Goal: Information Seeking & Learning: Learn about a topic

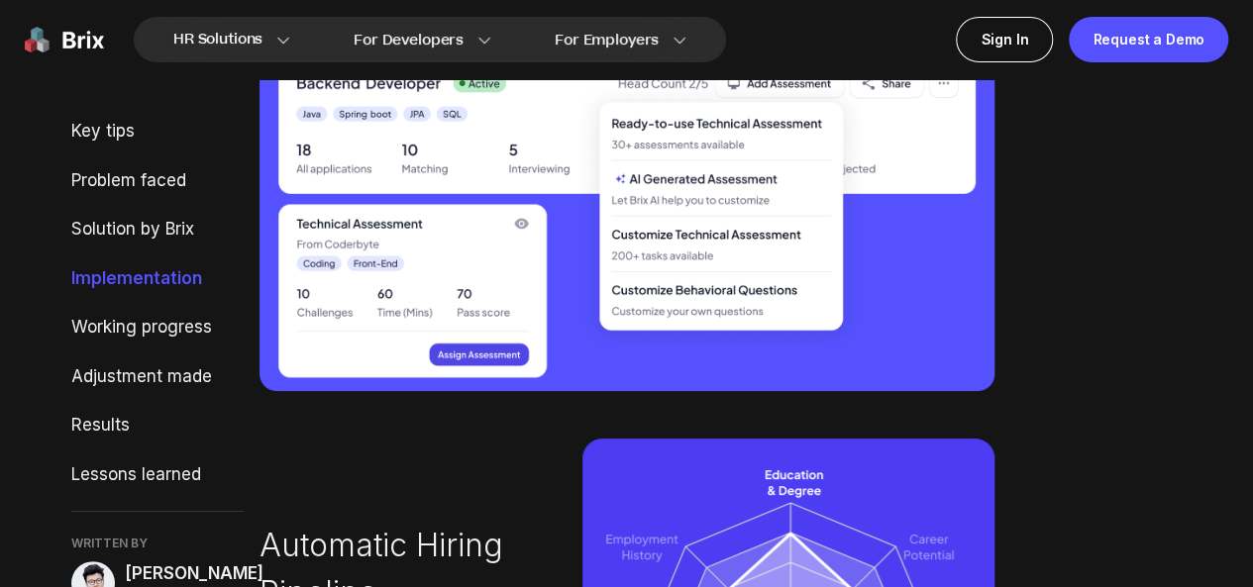
scroll to position [3467, 0]
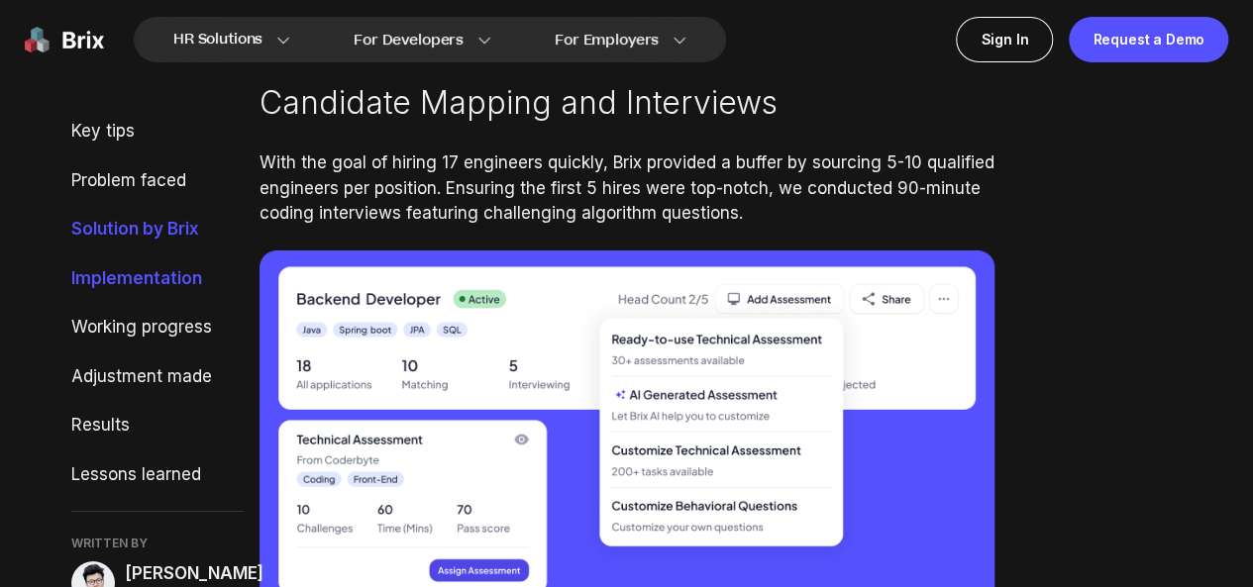
click at [171, 234] on div "Solution by Brix" at bounding box center [157, 230] width 172 height 26
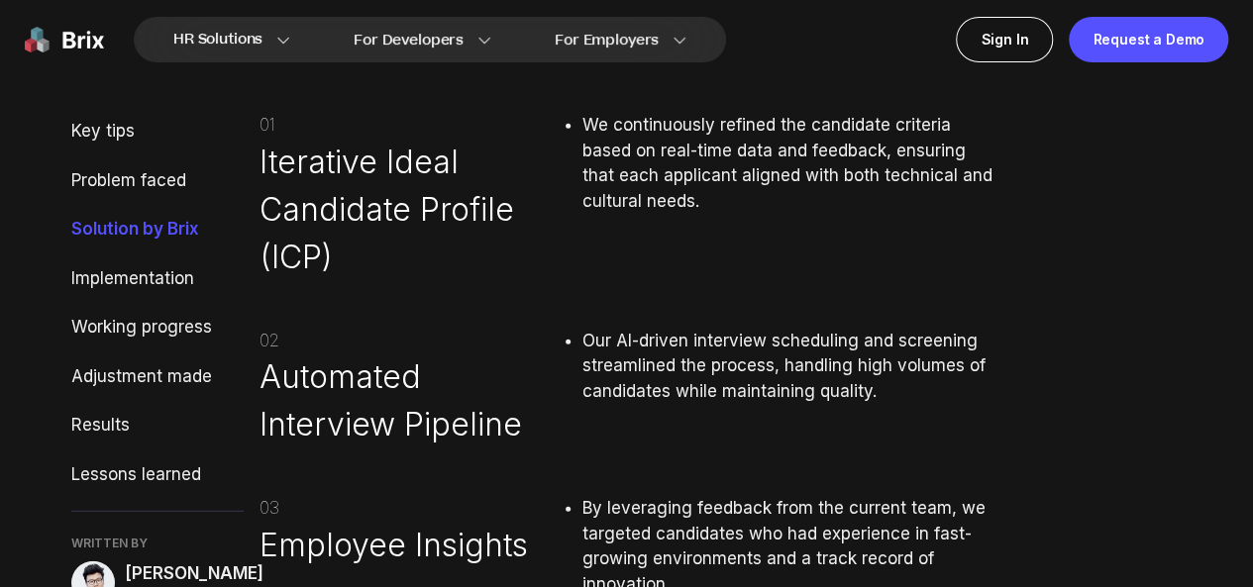
scroll to position [2548, 0]
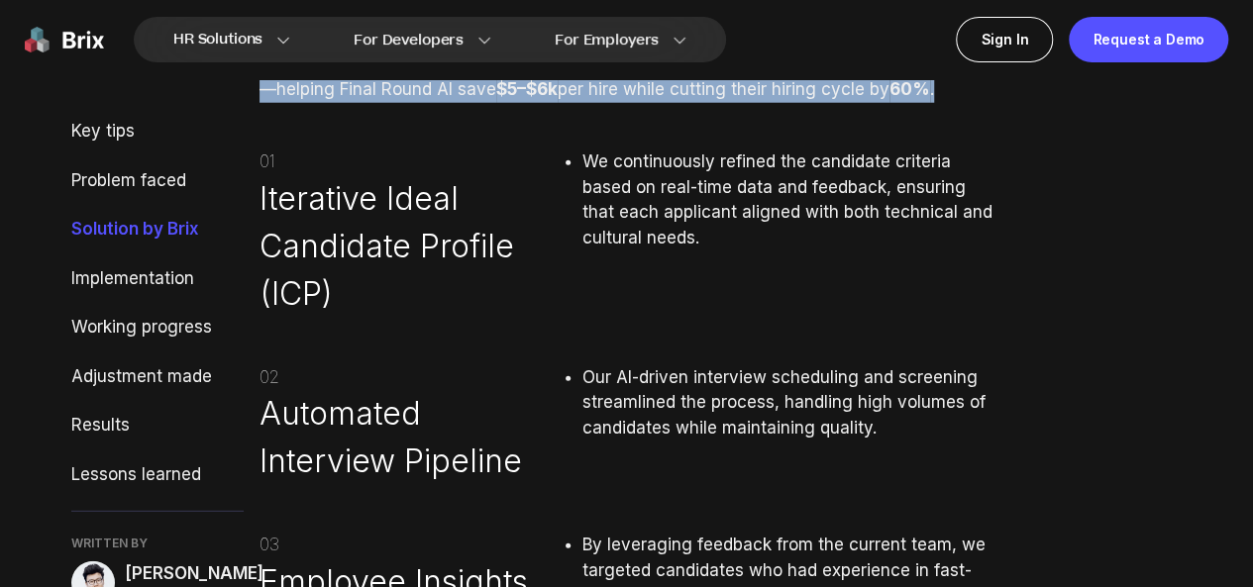
drag, startPoint x: 263, startPoint y: 220, endPoint x: 938, endPoint y: 255, distance: 675.4
click at [938, 102] on p "We took the guesswork out of recruitment by focusing on precision, speed, and e…" at bounding box center [627, 77] width 735 height 51
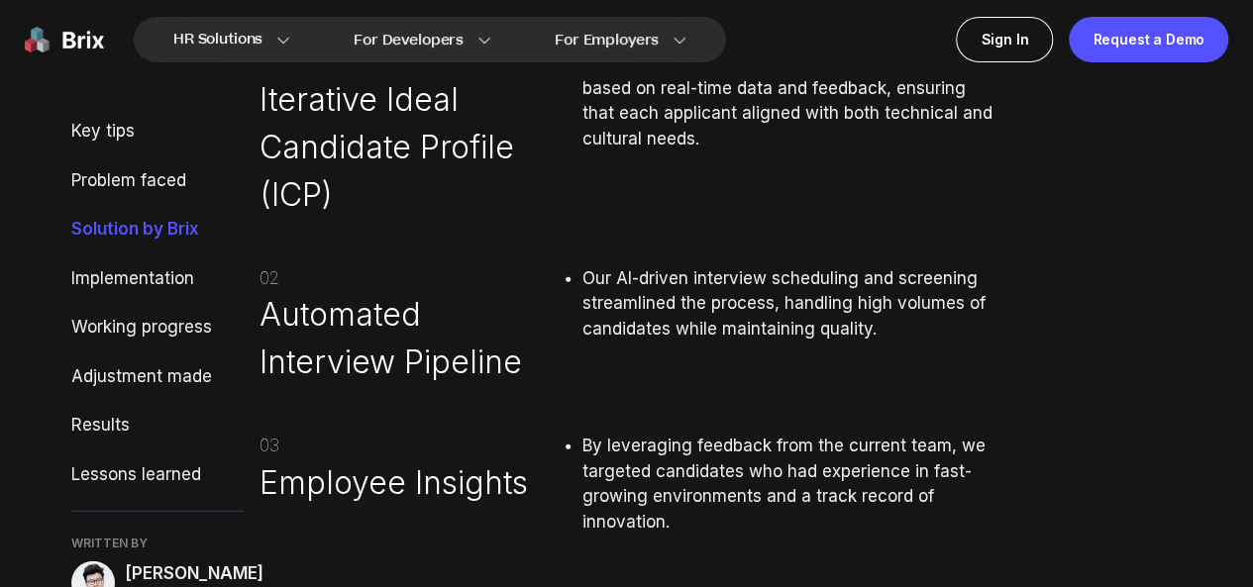
click at [656, 219] on ul "We continuously refined the candidate criteria based on real-time data and feed…" at bounding box center [779, 135] width 432 height 168
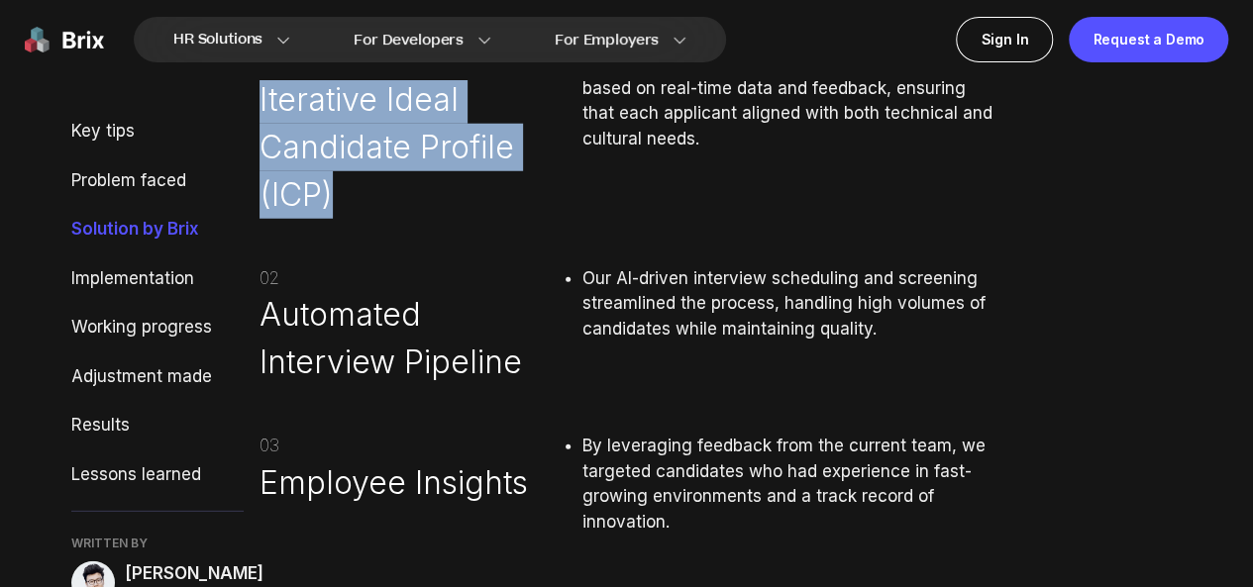
drag, startPoint x: 258, startPoint y: 257, endPoint x: 341, endPoint y: 358, distance: 130.9
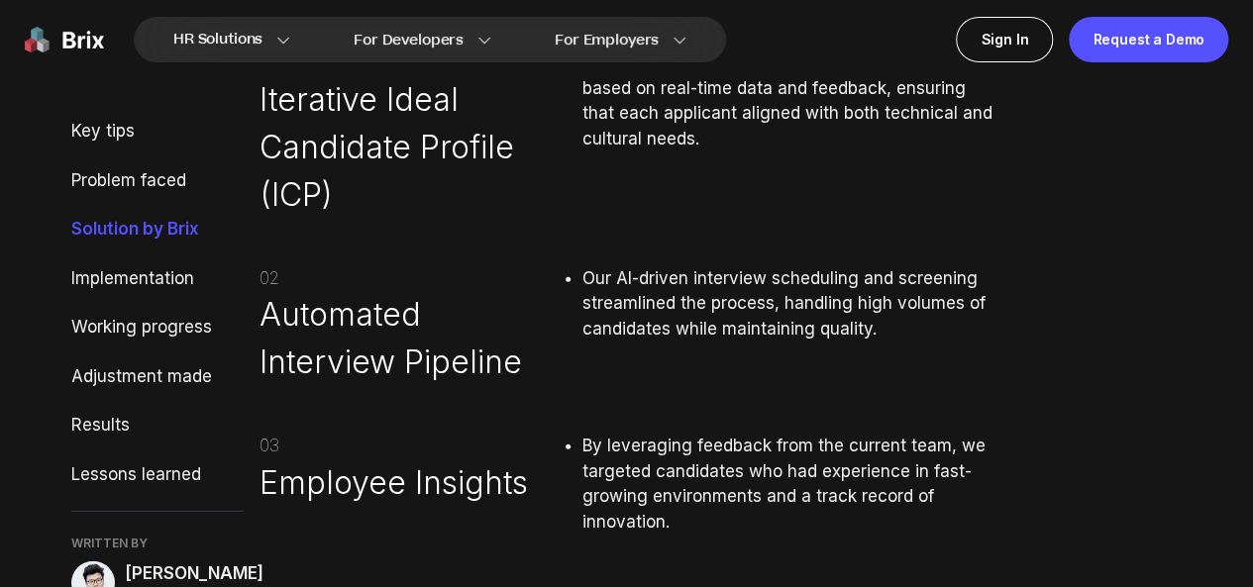
drag, startPoint x: 780, startPoint y: 302, endPoint x: 743, endPoint y: 290, distance: 38.5
click at [780, 152] on li "We continuously refined the candidate criteria based on real-time data and feed…" at bounding box center [788, 101] width 412 height 101
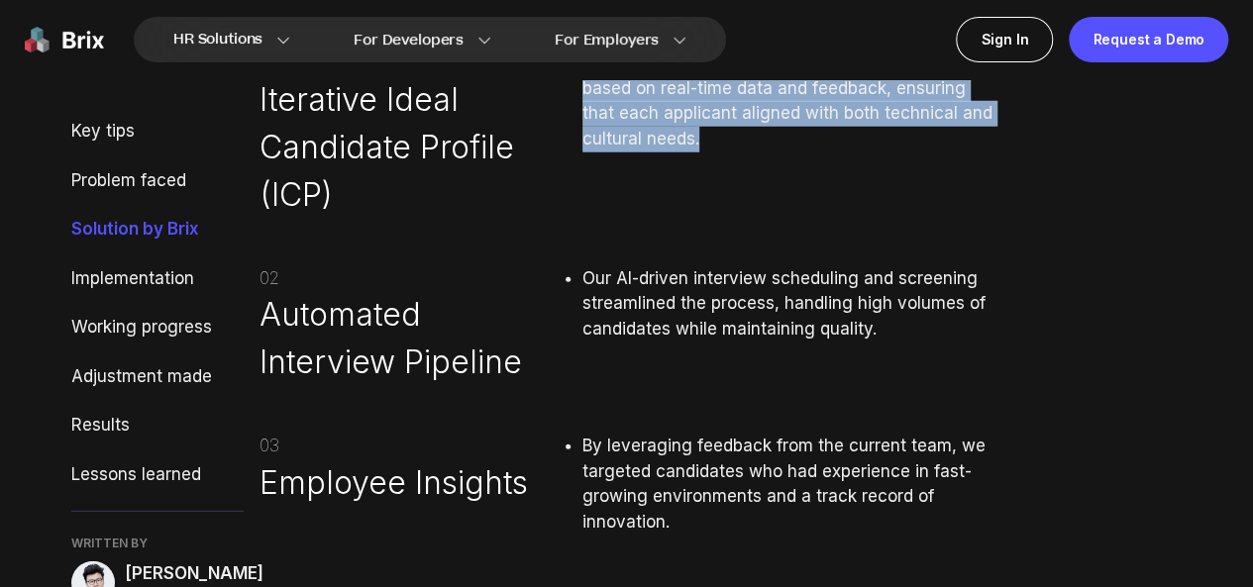
drag, startPoint x: 584, startPoint y: 221, endPoint x: 711, endPoint y: 294, distance: 146.4
click at [710, 152] on li "We continuously refined the candidate criteria based on real-time data and feed…" at bounding box center [788, 101] width 412 height 101
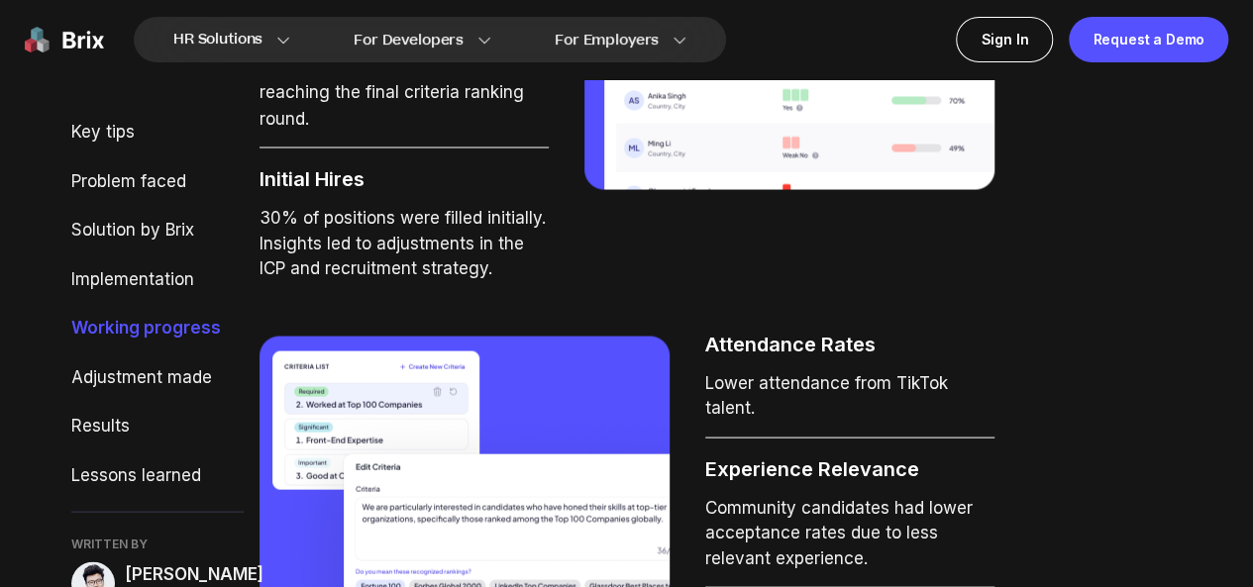
scroll to position [5421, 0]
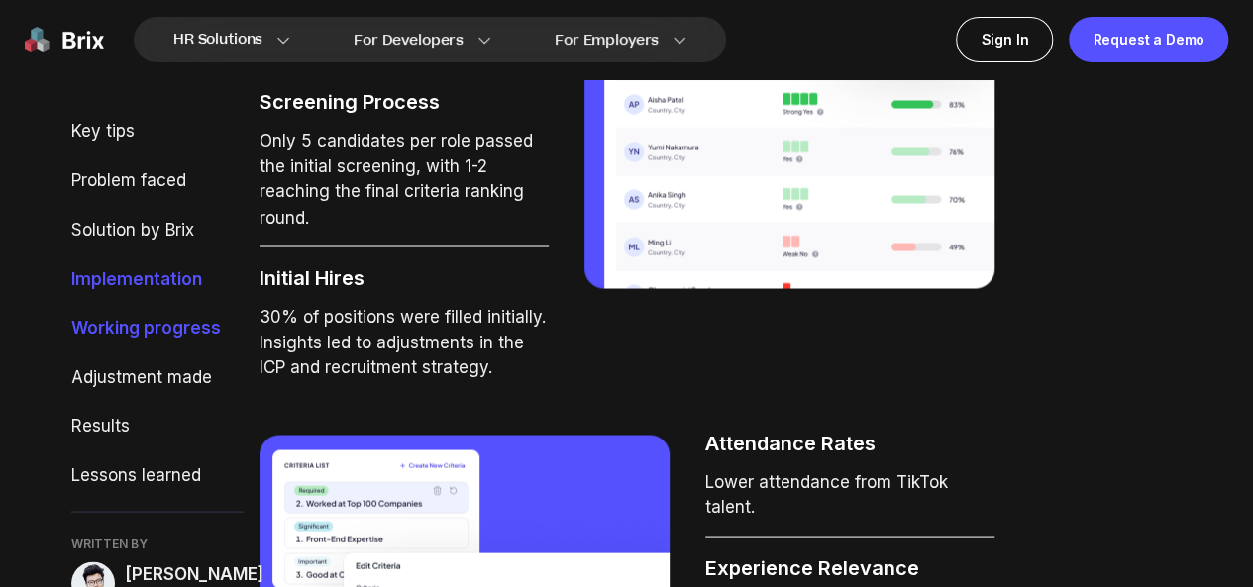
click at [156, 292] on div "Implementation" at bounding box center [157, 279] width 172 height 26
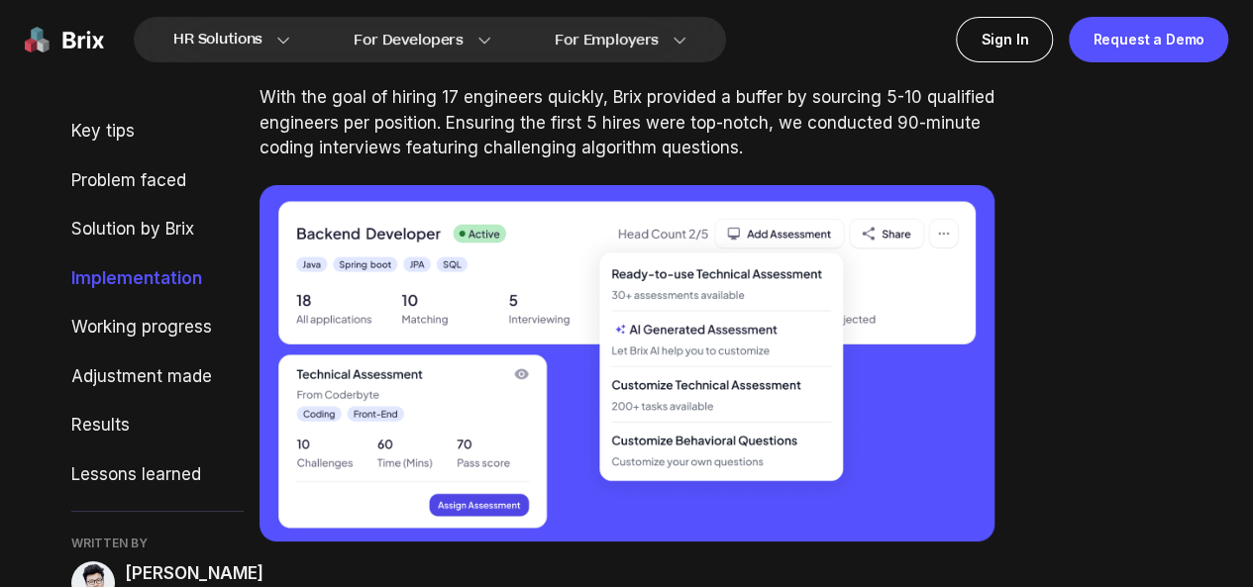
scroll to position [3530, 0]
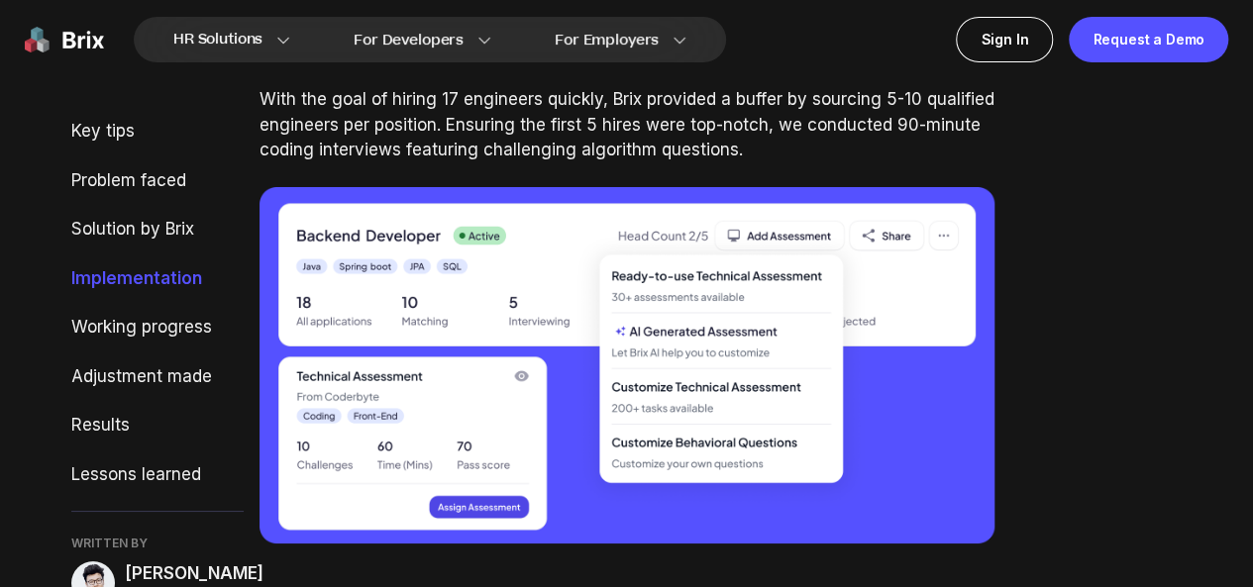
drag, startPoint x: 253, startPoint y: 134, endPoint x: 484, endPoint y: 144, distance: 232.0
click at [977, 63] on p "Candidate Mapping and Interviews" at bounding box center [627, 40] width 735 height 48
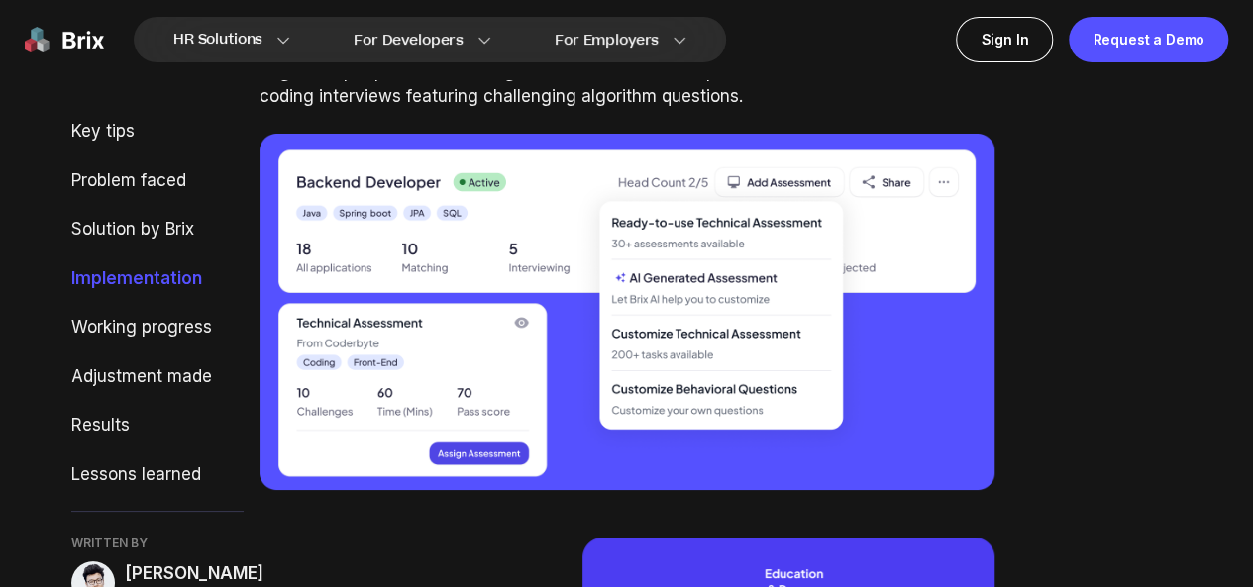
scroll to position [3629, 0]
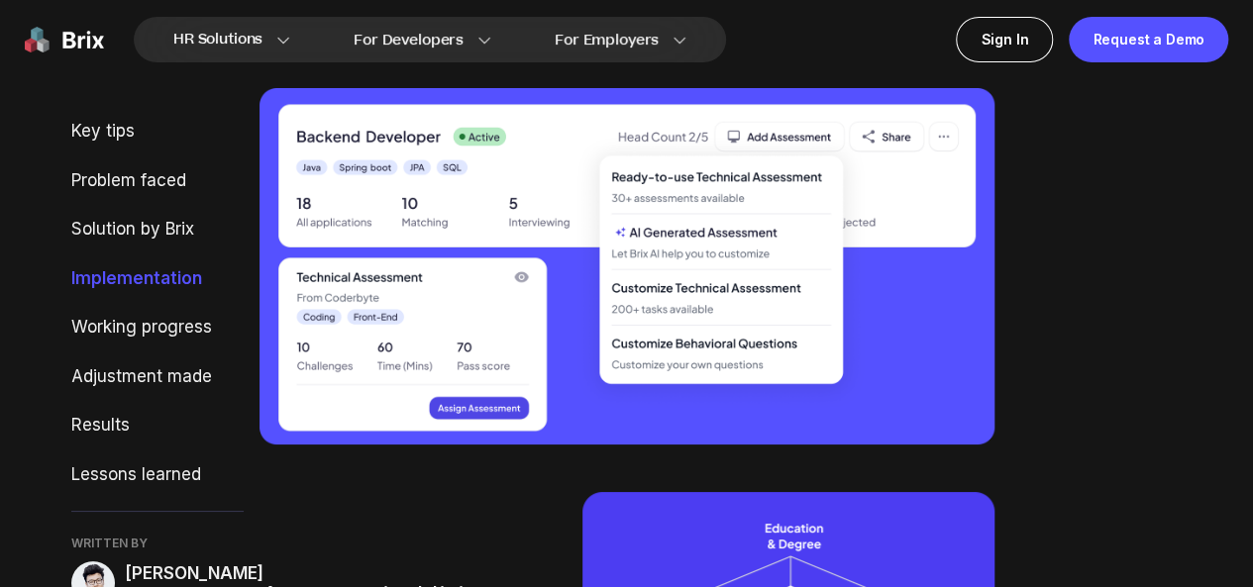
drag, startPoint x: 260, startPoint y: 148, endPoint x: 773, endPoint y: 152, distance: 513.1
click at [494, 64] on div "With the goal of hiring 17 engineers quickly, Brix provided a buffer by sourcin…" at bounding box center [627, 26] width 735 height 76
drag, startPoint x: 733, startPoint y: 212, endPoint x: 781, endPoint y: 211, distance: 48.5
click at [781, 64] on div "With the goal of hiring 17 engineers quickly, Brix provided a buffer by sourcin…" at bounding box center [627, 26] width 735 height 76
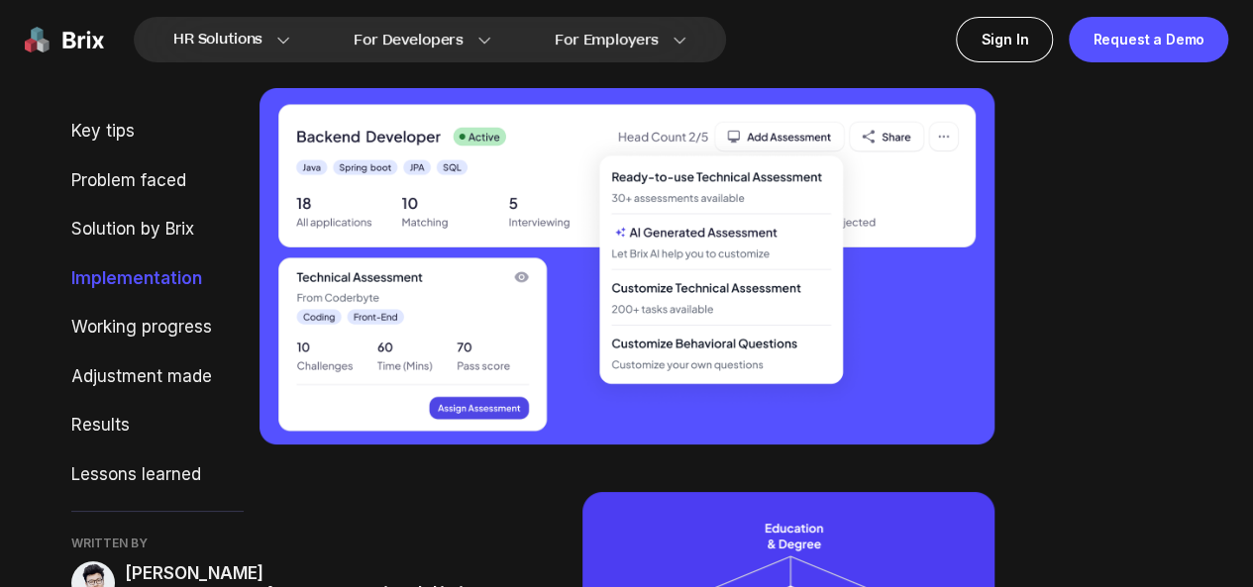
click at [600, 64] on div "With the goal of hiring 17 engineers quickly, Brix provided a buffer by sourcin…" at bounding box center [627, 26] width 735 height 76
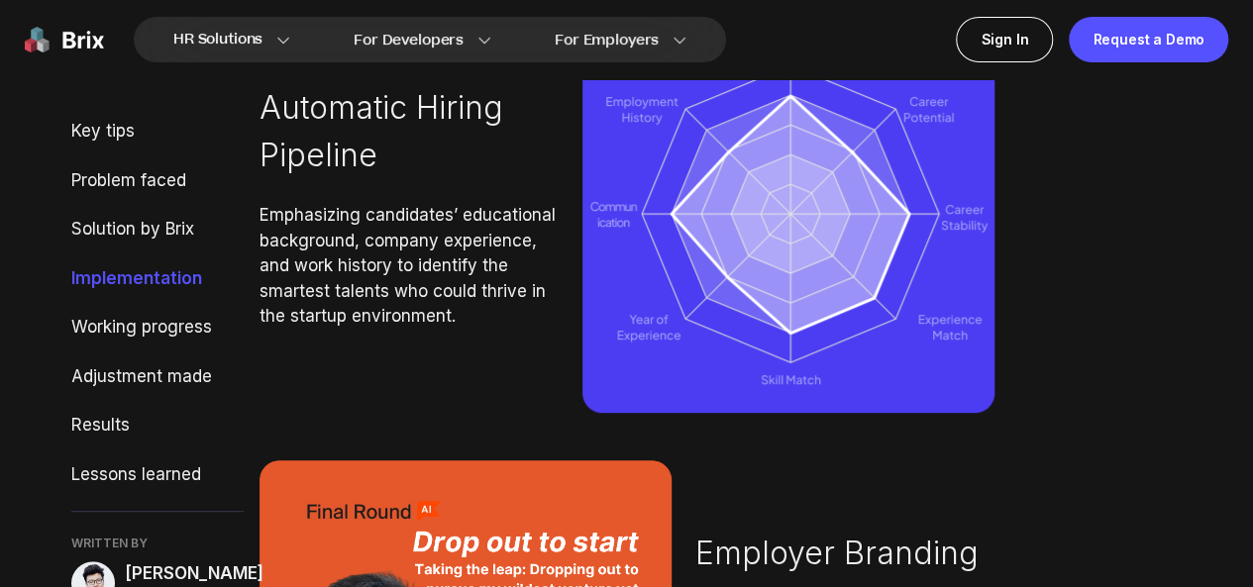
scroll to position [4223, 0]
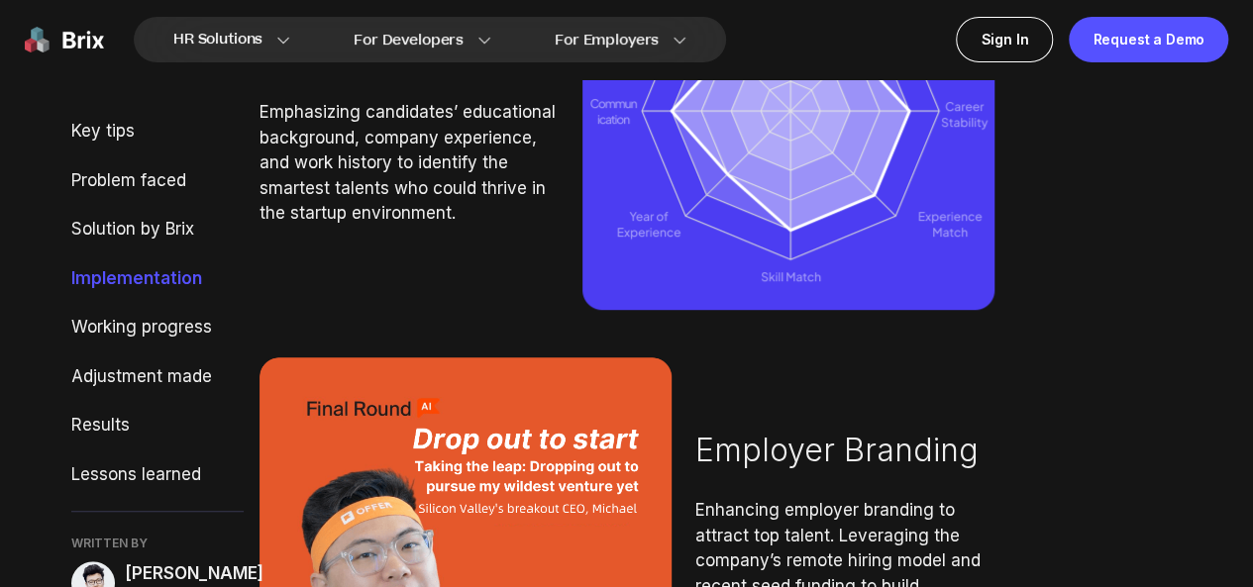
drag, startPoint x: 261, startPoint y: 218, endPoint x: 378, endPoint y: 278, distance: 131.6
click at [378, 76] on p "Automatic Hiring Pipeline" at bounding box center [409, 28] width 299 height 95
click at [274, 227] on span "Emphasizing candidates’ educational background, company experience, and work hi…" at bounding box center [409, 163] width 299 height 127
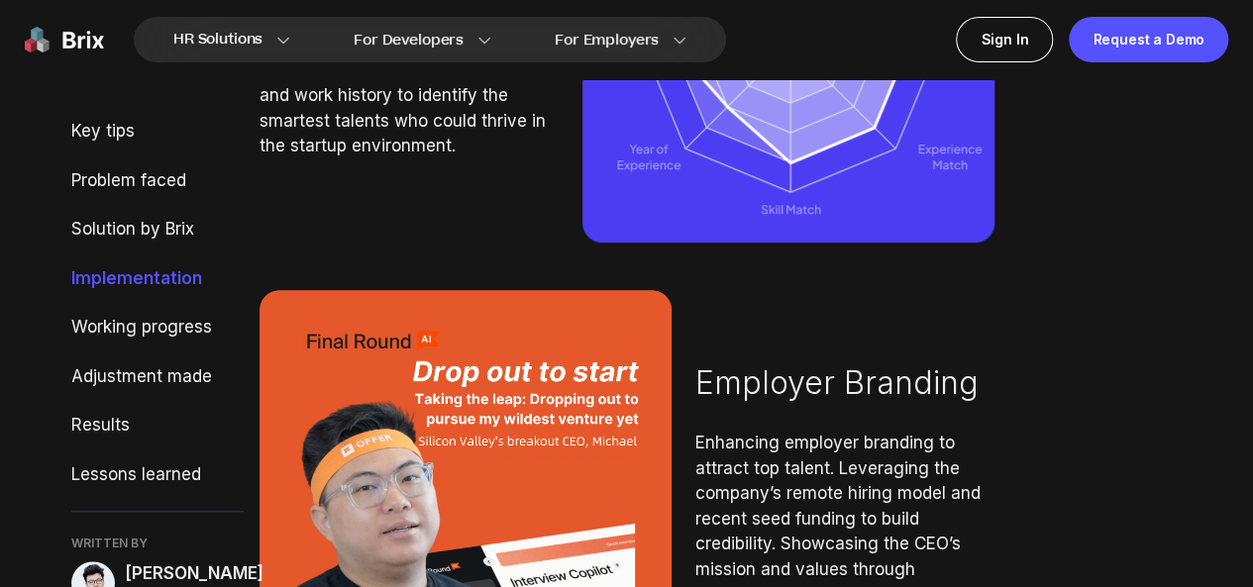
scroll to position [4322, 0]
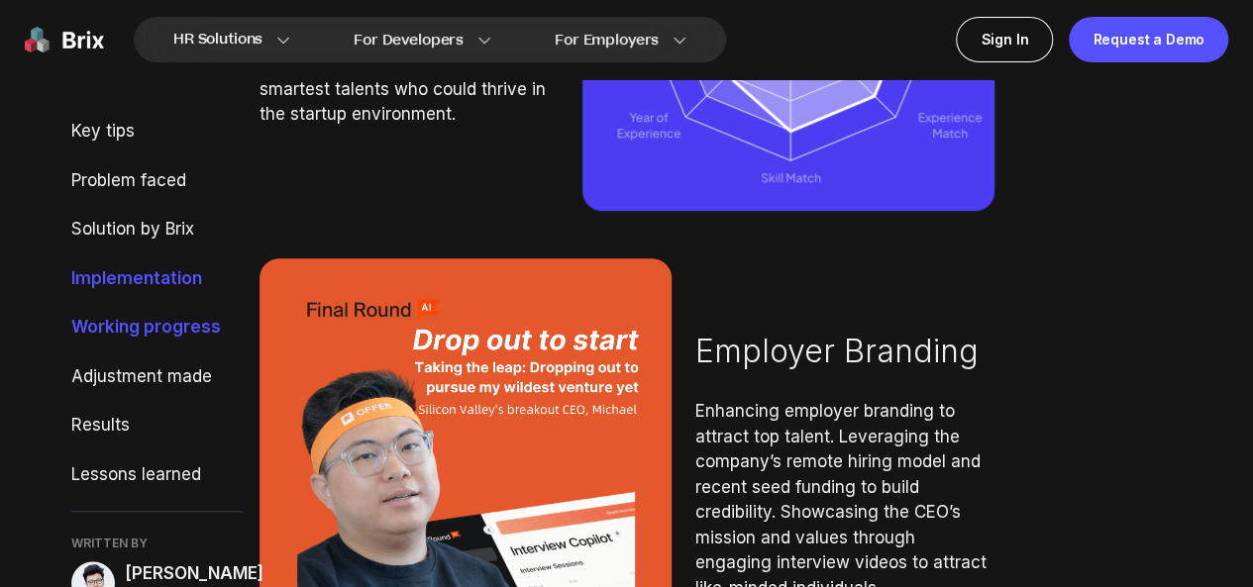
click at [95, 341] on div "Working progress" at bounding box center [157, 328] width 172 height 26
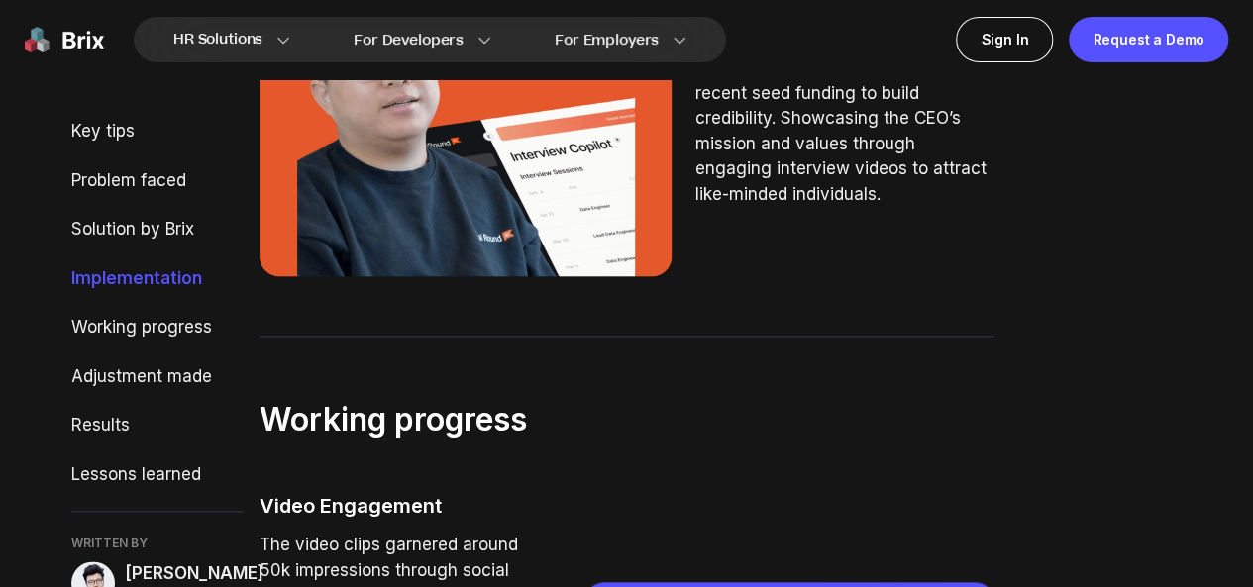
scroll to position [4743, 0]
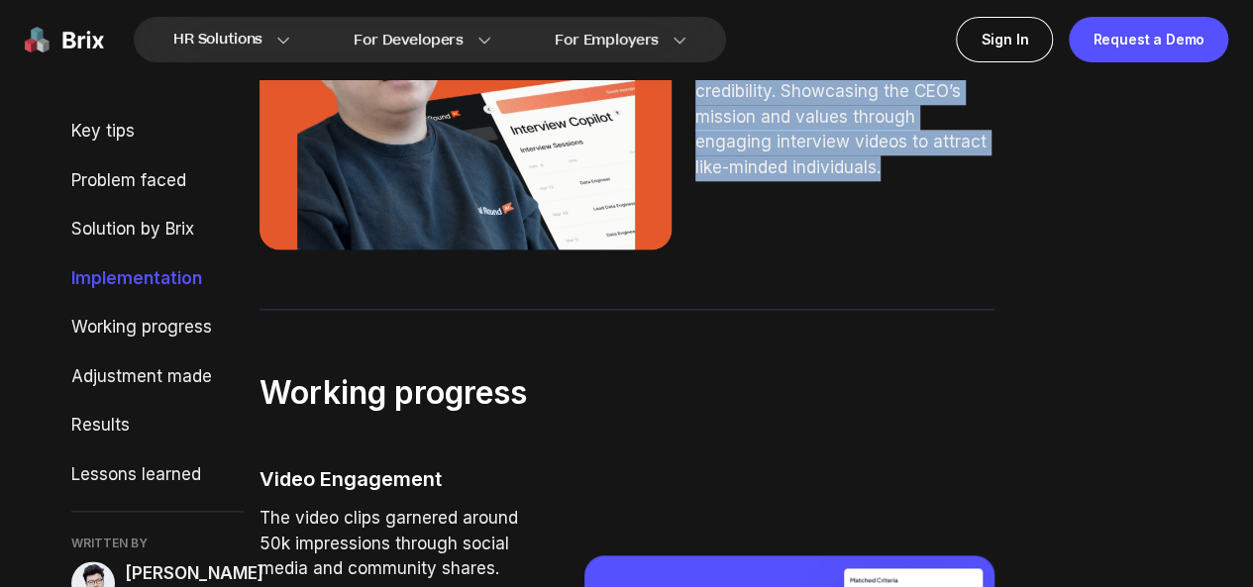
drag, startPoint x: 702, startPoint y: 173, endPoint x: 900, endPoint y: 407, distance: 306.4
click at [900, 180] on div "Employer Branding Enhancing employer branding to attract top talent. Leveraging…" at bounding box center [844, 43] width 299 height 273
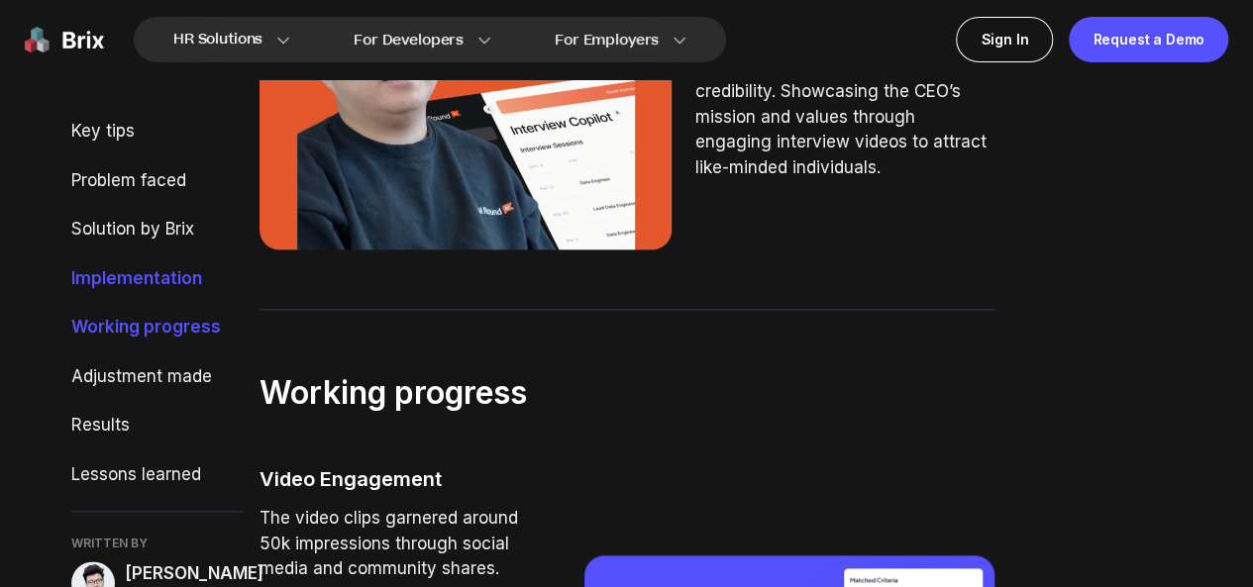
click at [125, 341] on div "Working progress" at bounding box center [157, 328] width 172 height 26
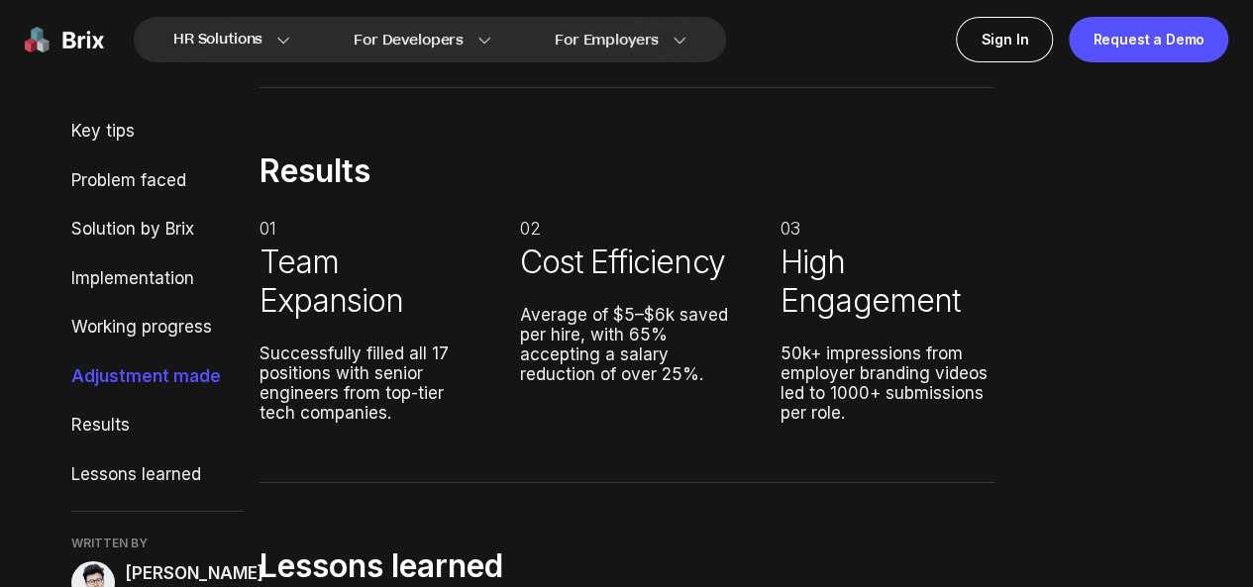
scroll to position [6823, 0]
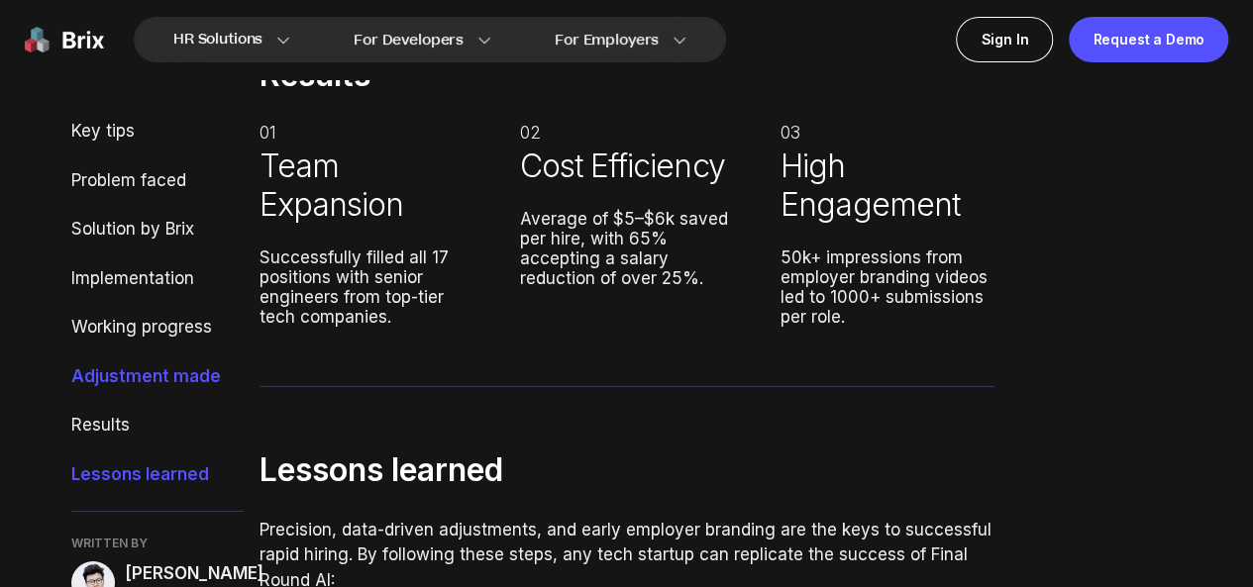
click at [112, 488] on div "Lessons learned" at bounding box center [157, 476] width 172 height 26
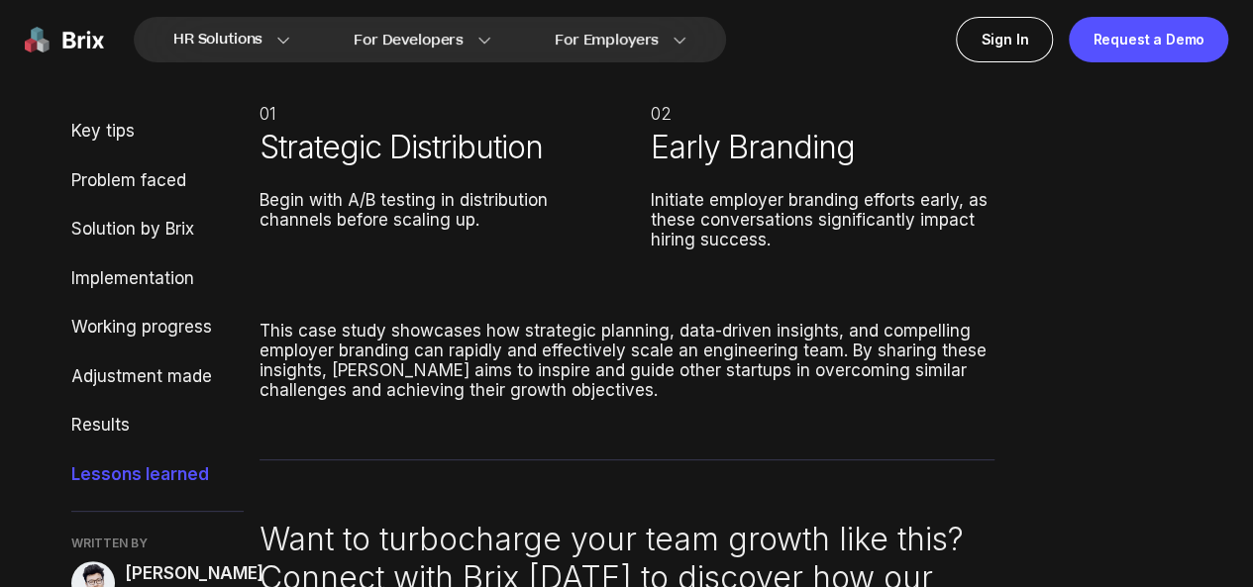
scroll to position [7563, 0]
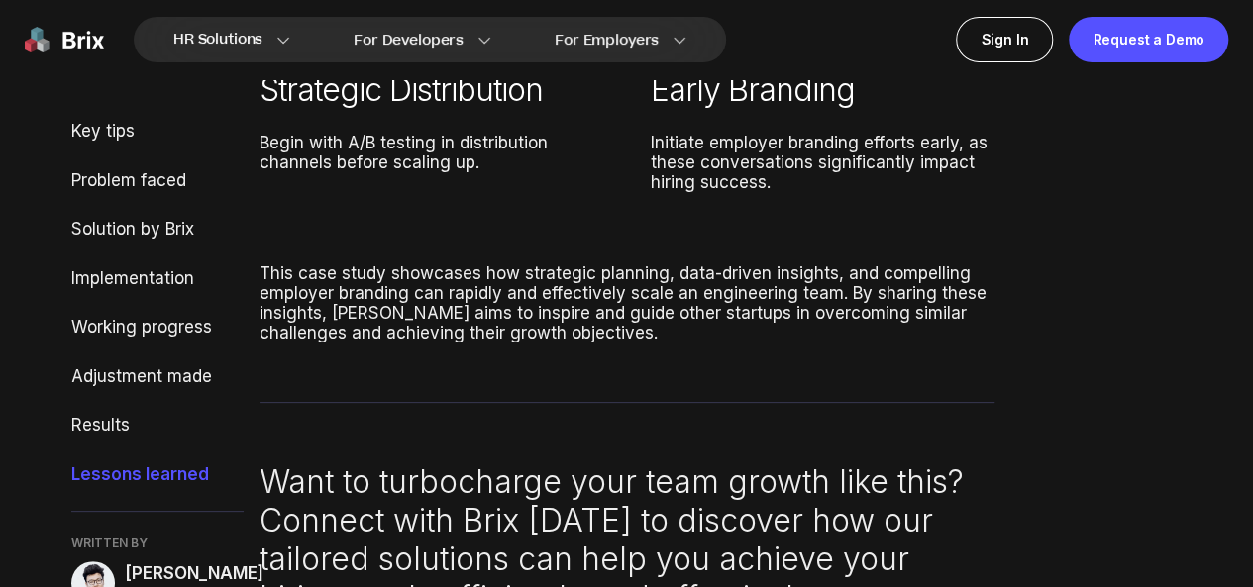
drag, startPoint x: 260, startPoint y: 146, endPoint x: 523, endPoint y: 152, distance: 263.5
drag, startPoint x: 260, startPoint y: 341, endPoint x: 474, endPoint y: 346, distance: 215.0
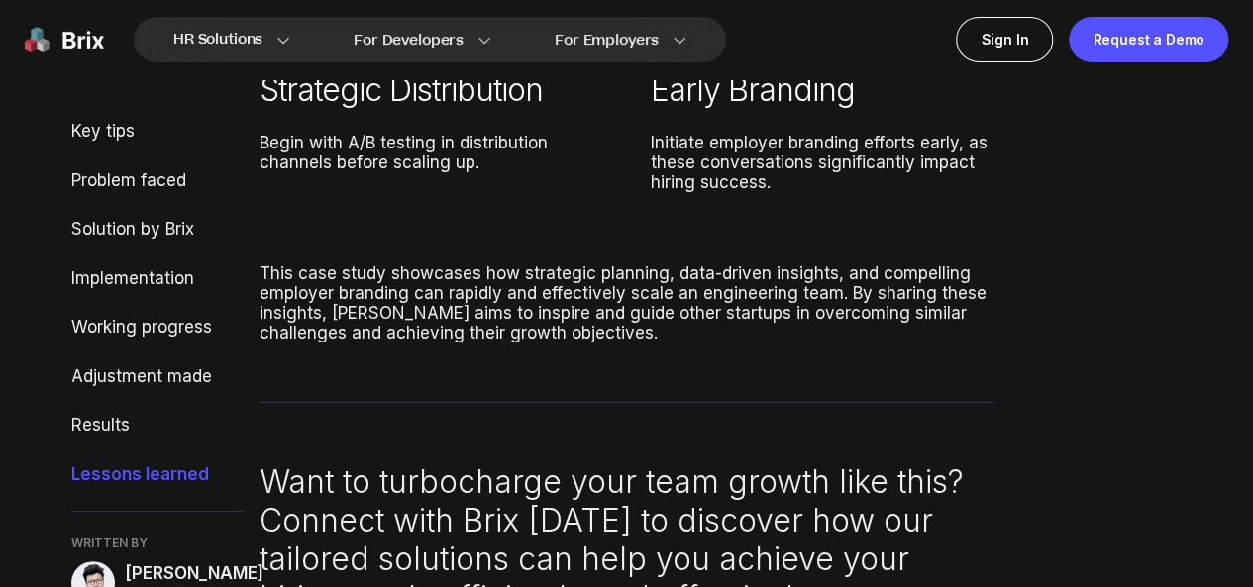
drag, startPoint x: 258, startPoint y: 399, endPoint x: 571, endPoint y: 447, distance: 316.6
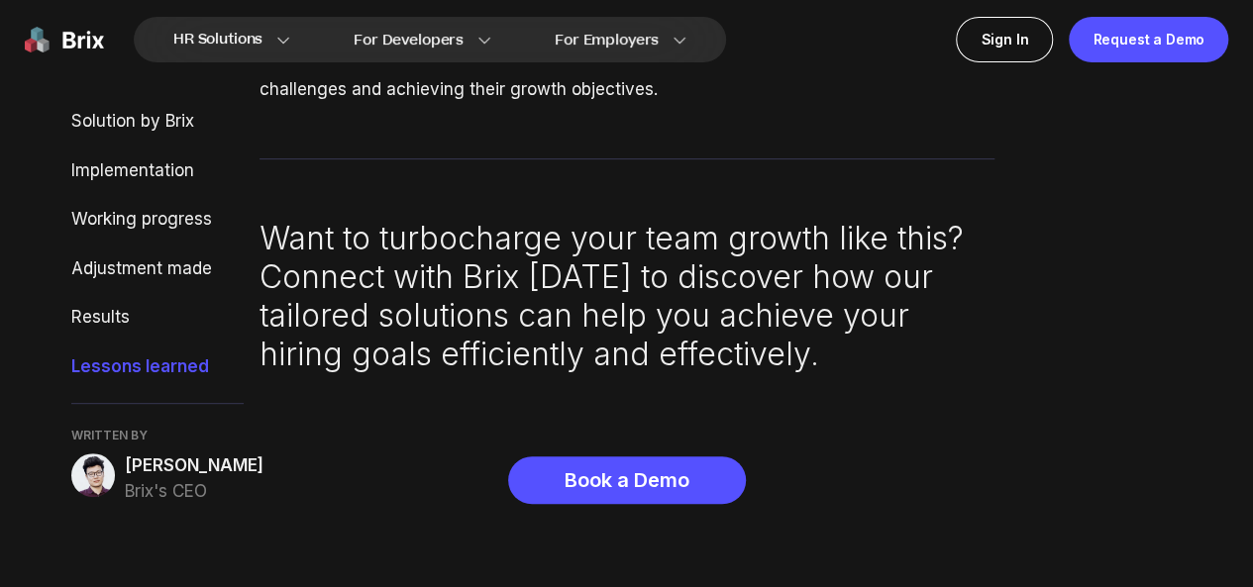
scroll to position [7761, 0]
